Goal: Task Accomplishment & Management: Manage account settings

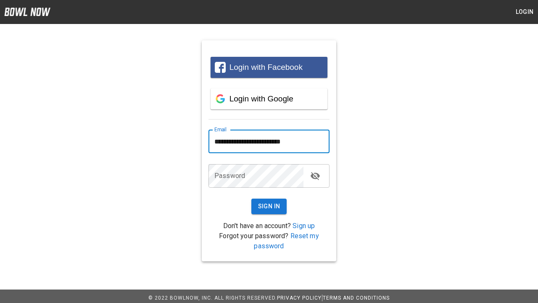
type input "**********"
click at [269, 206] on button "Sign In" at bounding box center [269, 206] width 36 height 16
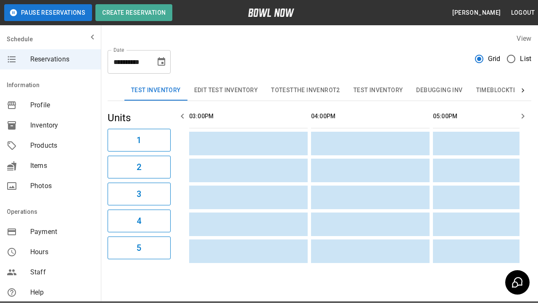
scroll to position [0, 362]
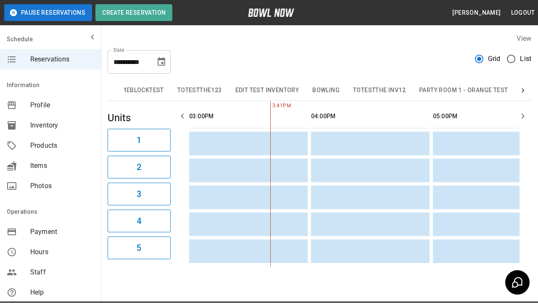
click at [325, 90] on button "Bowling" at bounding box center [326, 90] width 41 height 20
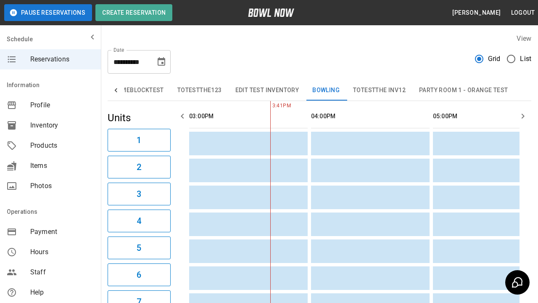
type input "**********"
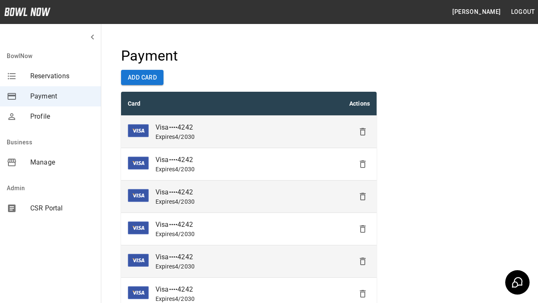
click at [363, 132] on icon "Delete" at bounding box center [363, 132] width 10 height 10
click at [363, 164] on icon "Delete" at bounding box center [363, 164] width 10 height 10
click at [363, 196] on icon "Delete" at bounding box center [363, 196] width 10 height 10
click at [363, 229] on icon "Delete" at bounding box center [363, 229] width 10 height 10
click at [363, 261] on icon "Delete" at bounding box center [363, 261] width 10 height 10
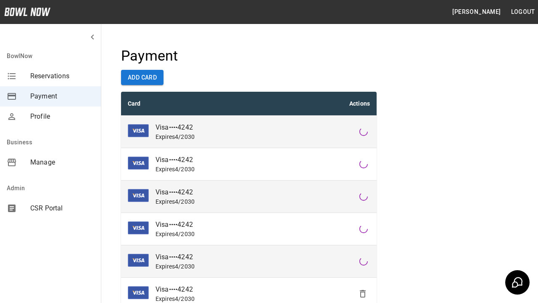
click at [363, 293] on icon "Delete" at bounding box center [363, 293] width 10 height 10
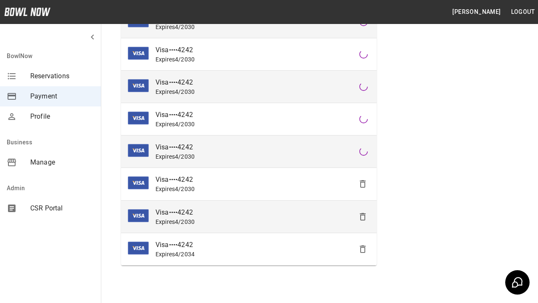
click at [363, 184] on icon "Delete" at bounding box center [363, 184] width 10 height 10
click at [363, 189] on icon "Delete" at bounding box center [363, 184] width 10 height 10
click at [363, 248] on icon "Delete" at bounding box center [363, 249] width 10 height 10
